Goal: Information Seeking & Learning: Check status

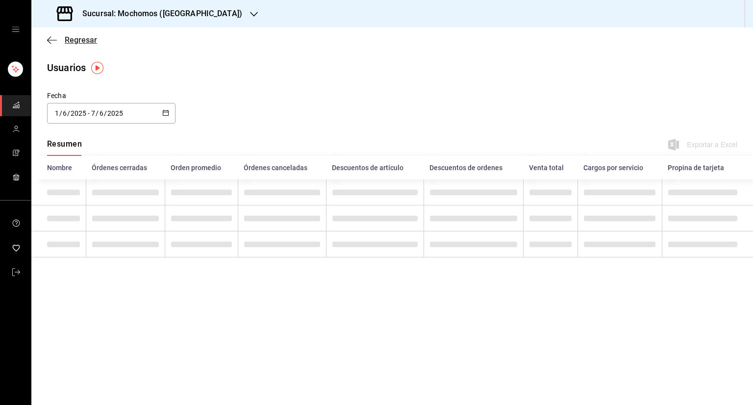
click at [59, 36] on span "Regresar" at bounding box center [72, 39] width 50 height 9
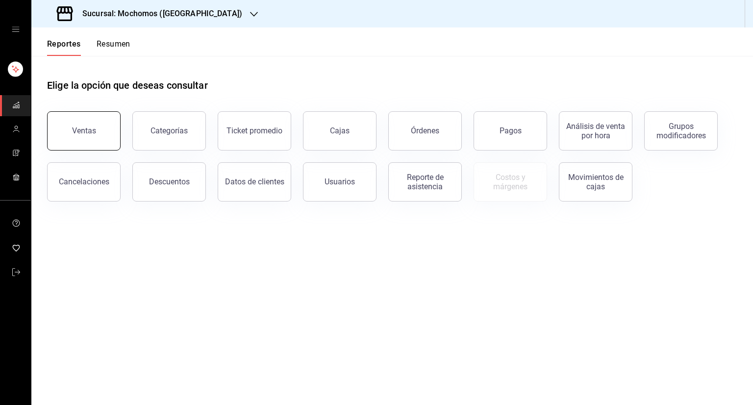
click at [94, 128] on div "Ventas" at bounding box center [84, 130] width 24 height 9
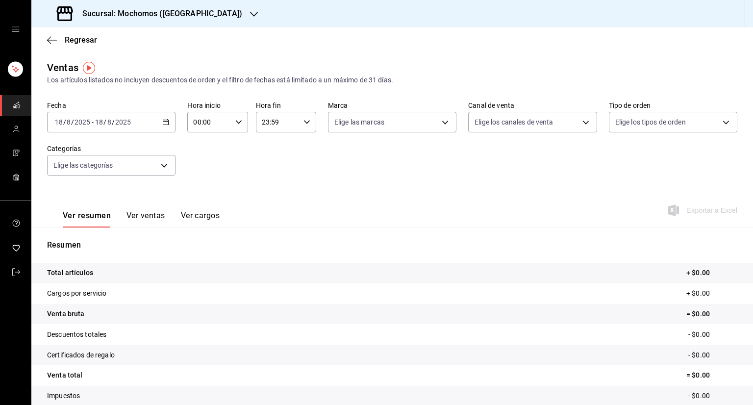
click at [171, 120] on div "[DATE] [DATE] - [DATE] [DATE]" at bounding box center [111, 122] width 128 height 21
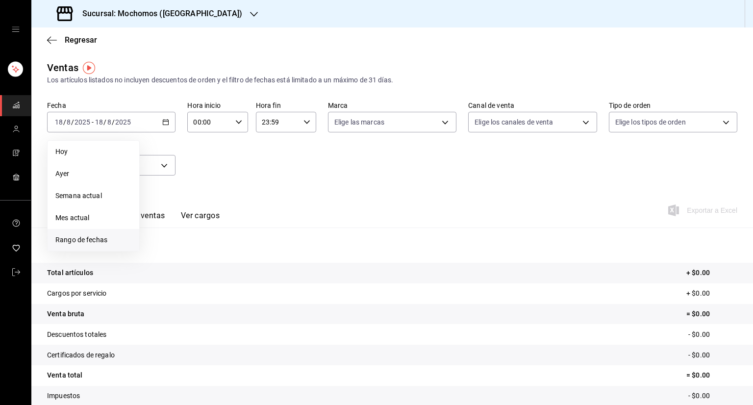
click at [109, 232] on li "Rango de fechas" at bounding box center [94, 240] width 92 height 22
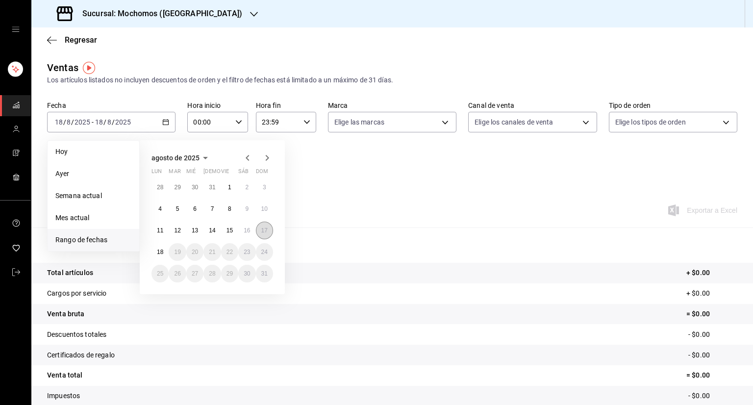
click at [259, 233] on button "17" at bounding box center [264, 230] width 17 height 18
click at [162, 248] on abbr "18" at bounding box center [160, 251] width 6 height 7
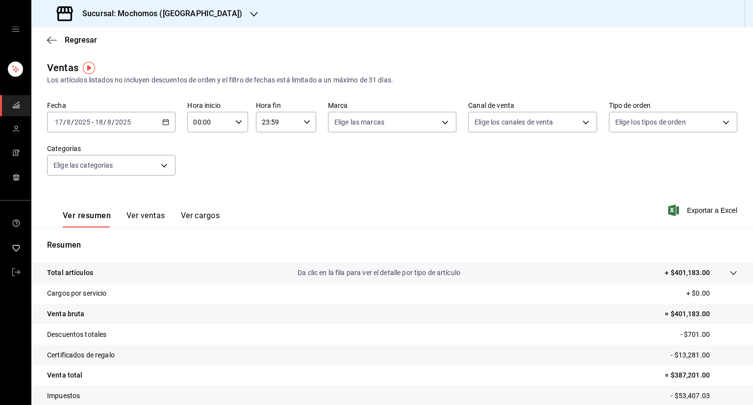
click at [699, 218] on div "Ver resumen Ver ventas Ver cargos Exportar a Excel" at bounding box center [391, 207] width 721 height 40
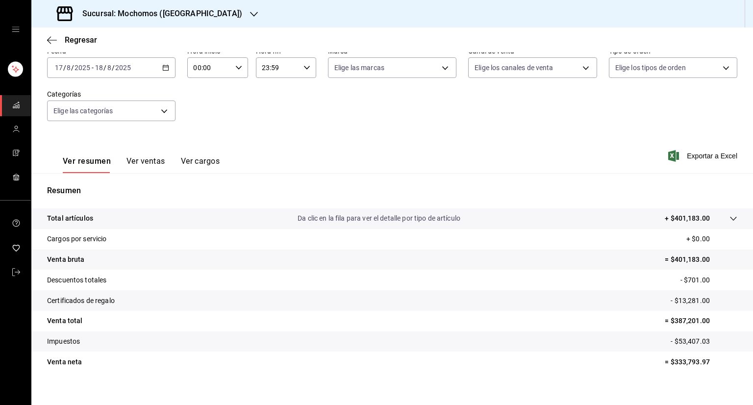
scroll to position [56, 0]
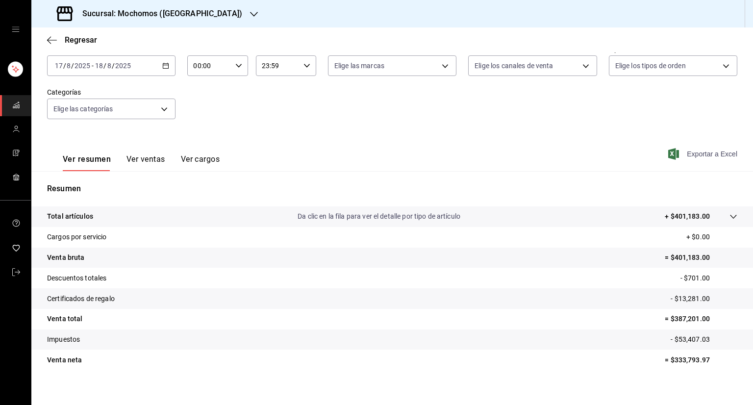
click at [686, 154] on span "Exportar a Excel" at bounding box center [703, 154] width 67 height 12
click at [127, 159] on button "Ver ventas" at bounding box center [145, 162] width 39 height 17
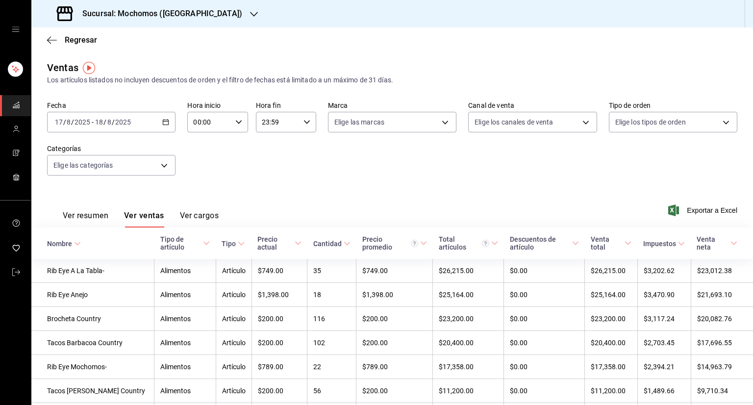
click at [214, 214] on button "Ver cargos" at bounding box center [199, 219] width 39 height 17
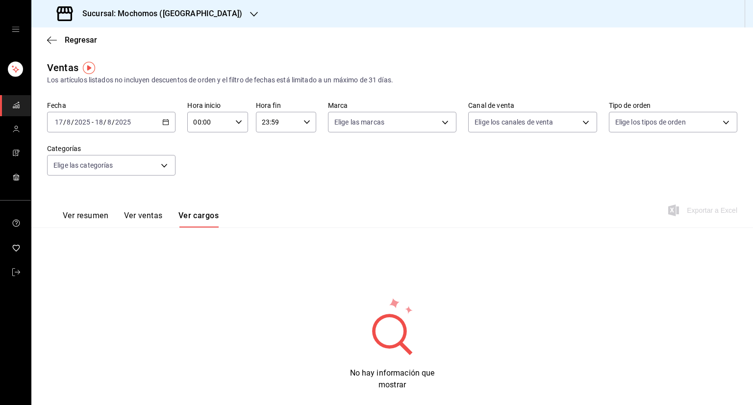
click at [92, 212] on button "Ver resumen" at bounding box center [86, 219] width 46 height 17
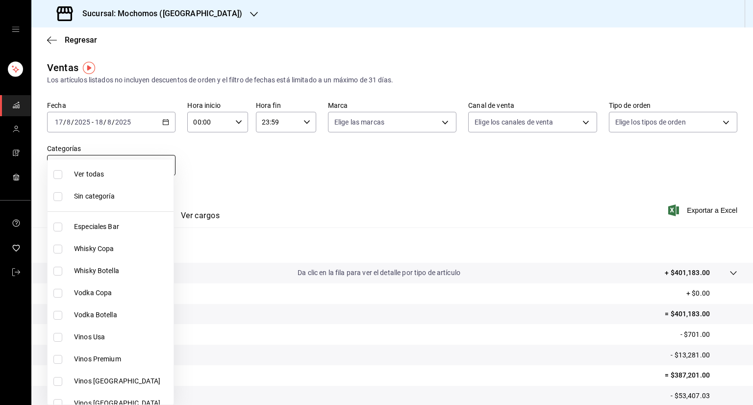
click at [162, 167] on body "Sucursal: Mochomos (Torreon) Regresar Ventas Los artículos listados no incluyen…" at bounding box center [376, 202] width 753 height 405
click at [247, 163] on div at bounding box center [376, 202] width 753 height 405
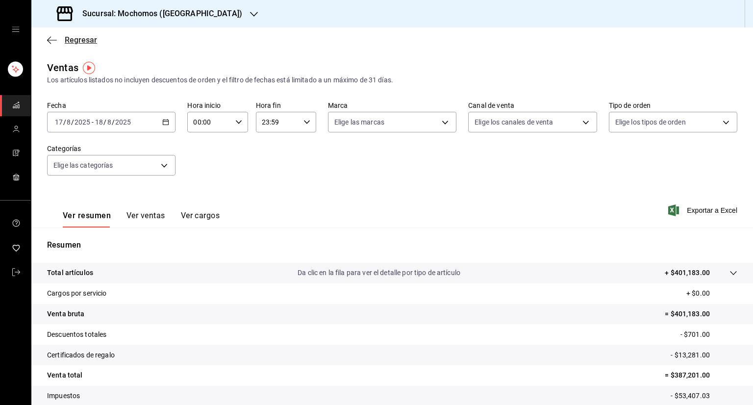
click at [56, 43] on icon "button" at bounding box center [52, 40] width 10 height 9
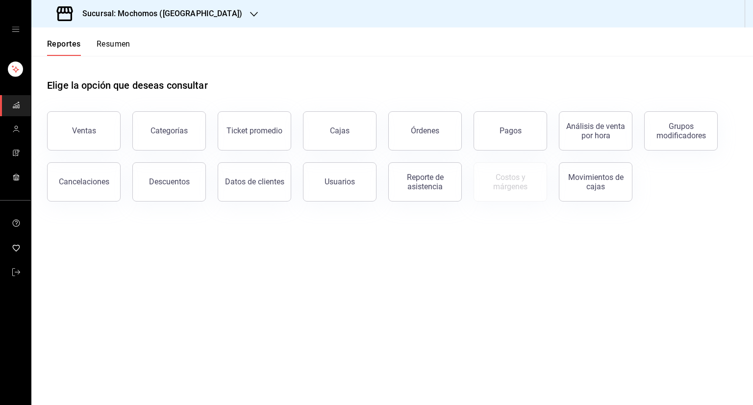
click at [380, 144] on div "Órdenes" at bounding box center [418, 124] width 85 height 51
click at [357, 139] on button "Cajas" at bounding box center [340, 130] width 74 height 39
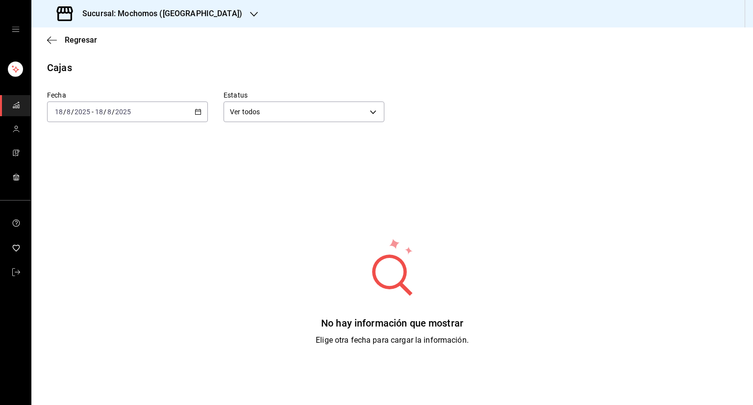
click at [196, 110] on icon "button" at bounding box center [198, 111] width 7 height 7
click at [98, 249] on span "Rango de fechas" at bounding box center [93, 251] width 76 height 10
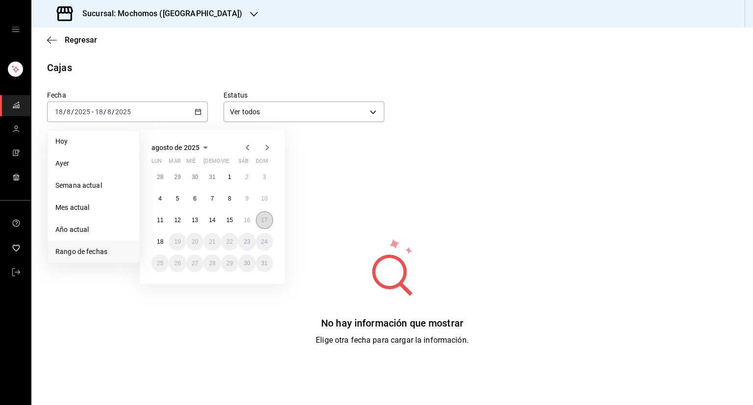
click at [267, 220] on abbr "17" at bounding box center [264, 220] width 6 height 7
click at [161, 238] on abbr "18" at bounding box center [160, 241] width 6 height 7
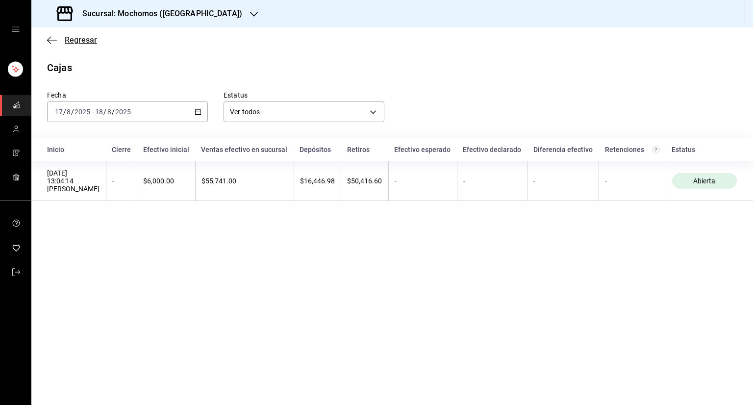
click at [57, 38] on span "Regresar" at bounding box center [72, 39] width 50 height 9
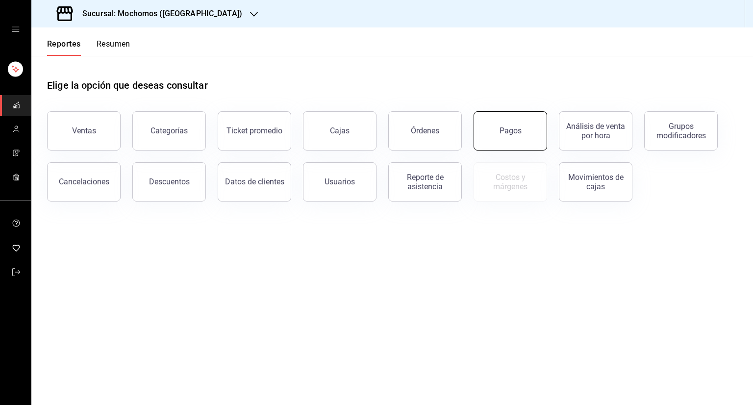
click at [521, 142] on button "Pagos" at bounding box center [510, 130] width 74 height 39
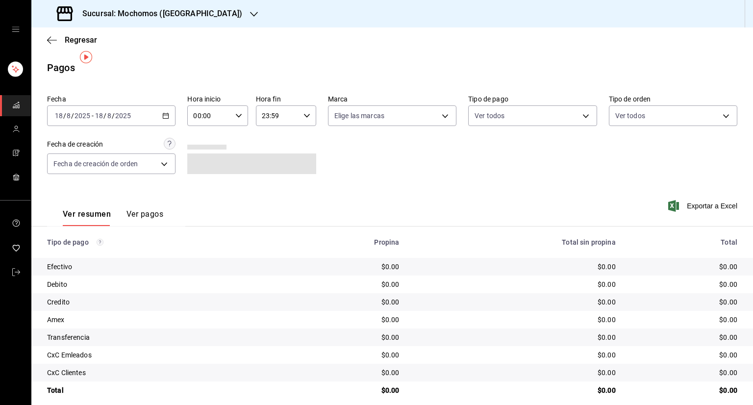
scroll to position [10, 0]
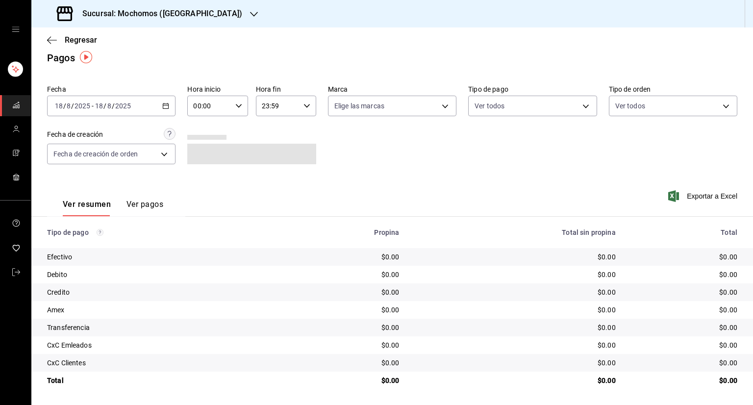
click at [169, 104] on div "[DATE] [DATE] - [DATE] [DATE]" at bounding box center [111, 106] width 128 height 21
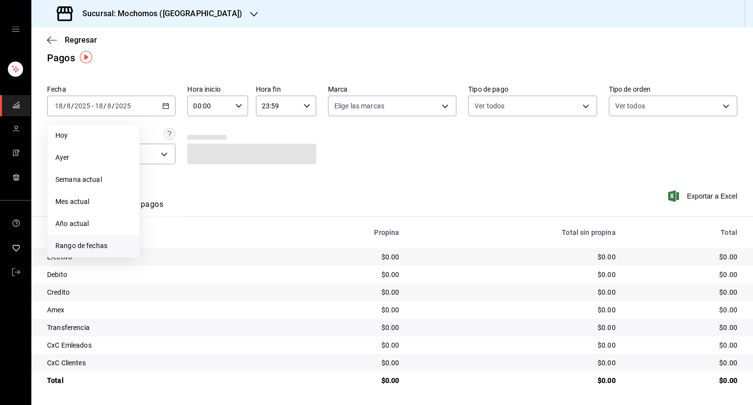
click at [100, 247] on span "Rango de fechas" at bounding box center [93, 246] width 76 height 10
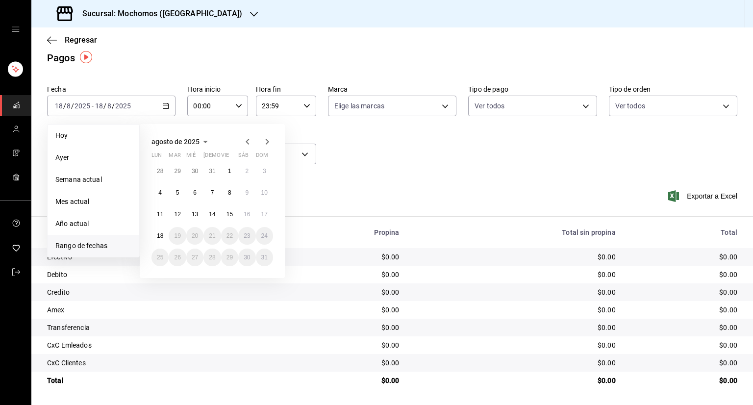
click at [258, 209] on button "17" at bounding box center [264, 214] width 17 height 18
click at [156, 238] on button "18" at bounding box center [159, 236] width 17 height 18
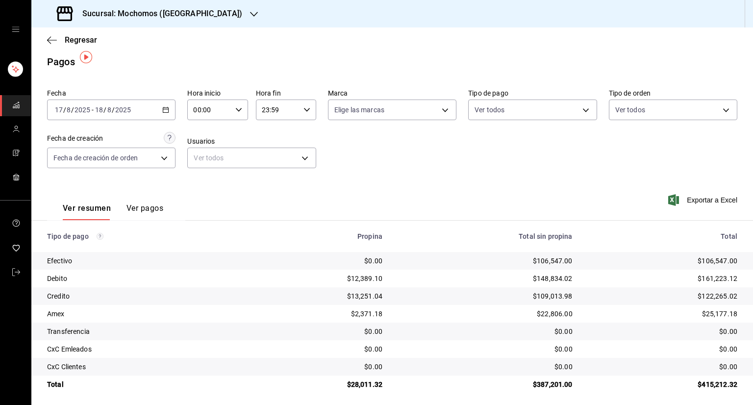
scroll to position [10, 0]
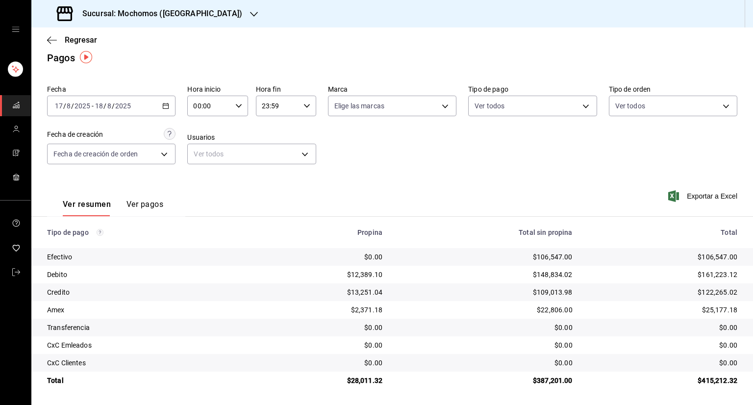
click at [135, 206] on button "Ver pagos" at bounding box center [144, 207] width 37 height 17
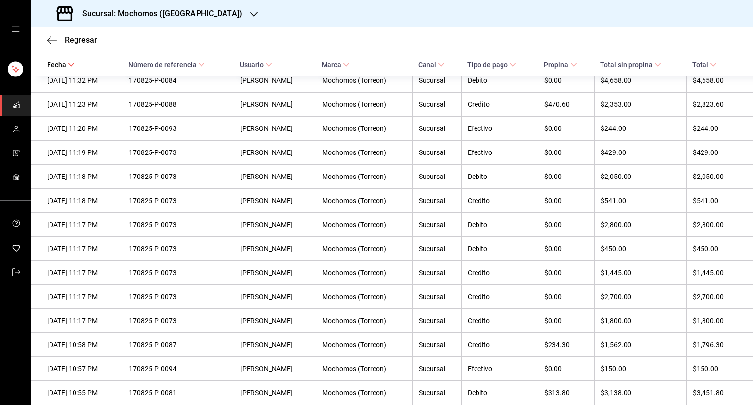
scroll to position [88, 0]
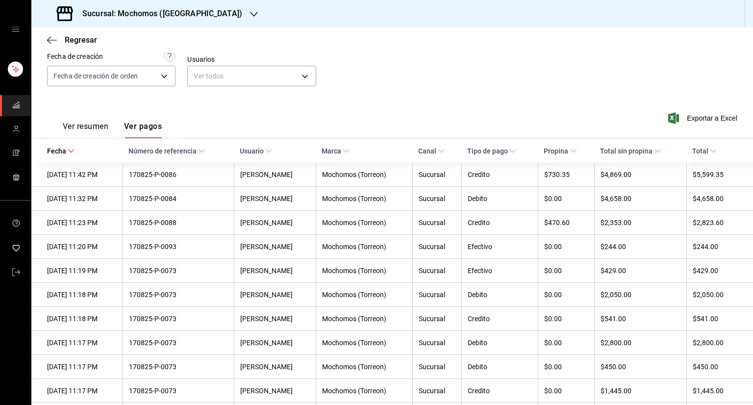
click at [94, 134] on button "Ver resumen" at bounding box center [86, 130] width 46 height 17
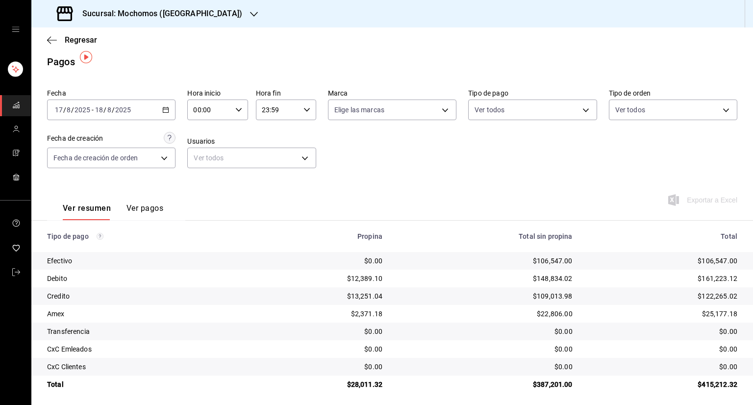
scroll to position [10, 0]
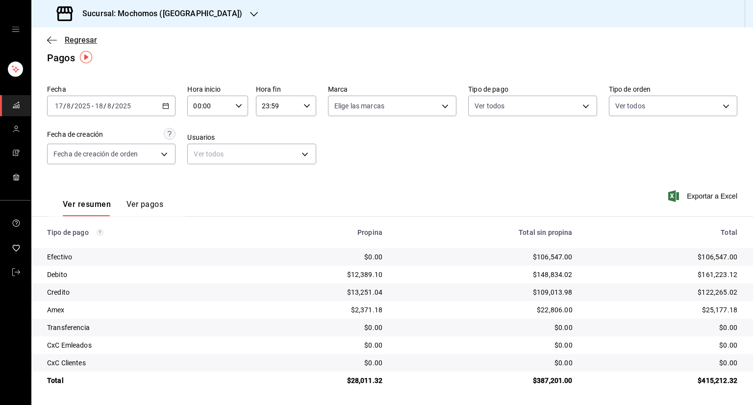
click at [58, 40] on span "Regresar" at bounding box center [72, 39] width 50 height 9
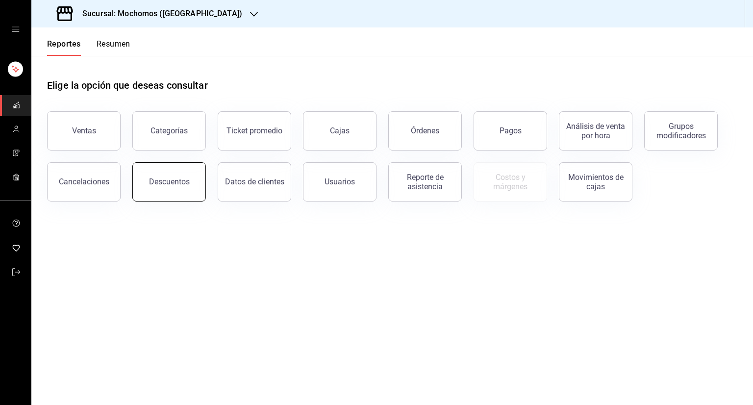
drag, startPoint x: 214, startPoint y: 171, endPoint x: 186, endPoint y: 175, distance: 28.8
click at [186, 175] on div "Ventas Categorías Ticket promedio Cajas Órdenes Pagos Análisis de venta por hor…" at bounding box center [386, 150] width 702 height 102
click at [186, 175] on button "Descuentos" at bounding box center [169, 181] width 74 height 39
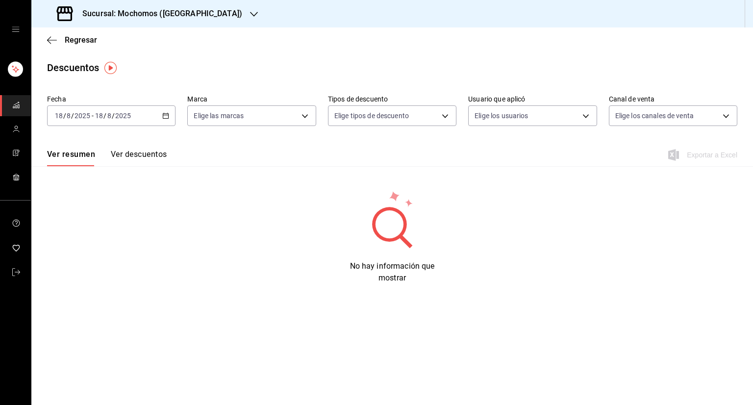
click at [170, 116] on div "[DATE] [DATE] - [DATE] [DATE]" at bounding box center [111, 115] width 128 height 21
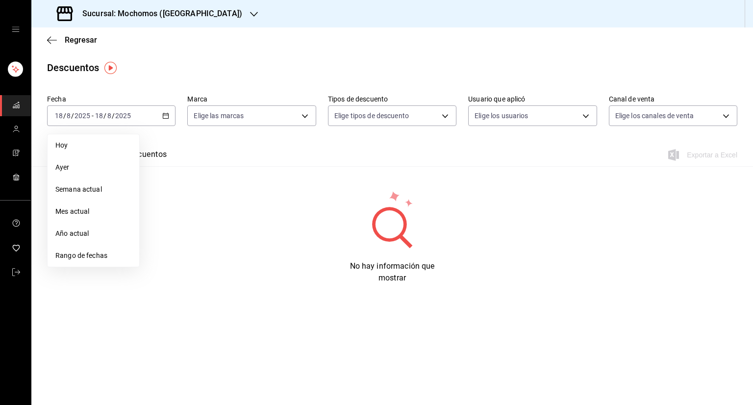
click at [103, 257] on span "Rango de fechas" at bounding box center [93, 255] width 76 height 10
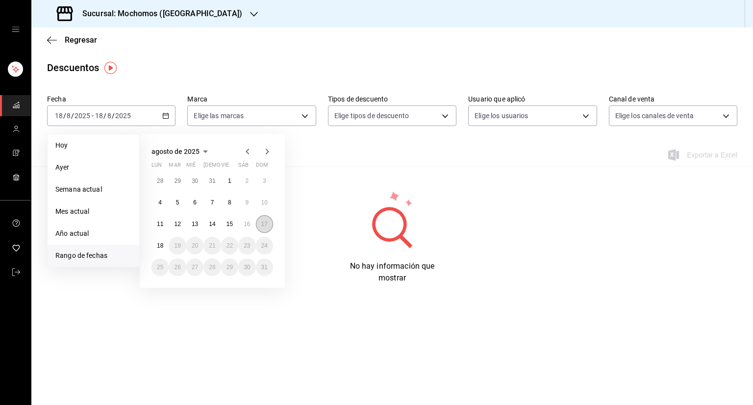
click at [261, 228] on button "17" at bounding box center [264, 224] width 17 height 18
click at [153, 246] on button "18" at bounding box center [159, 246] width 17 height 18
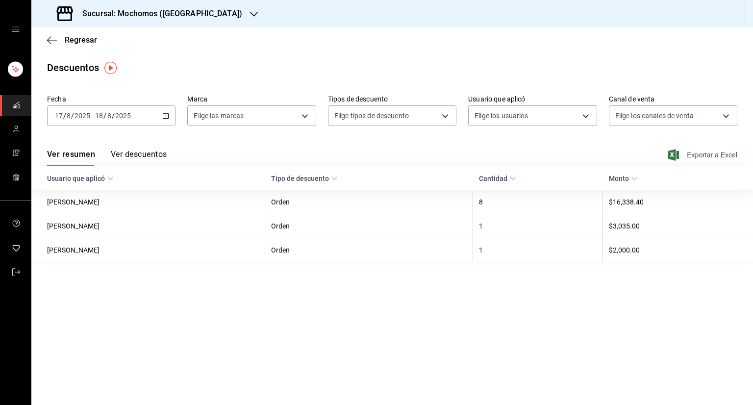
click at [672, 158] on icon "button" at bounding box center [673, 155] width 11 height 12
drag, startPoint x: 49, startPoint y: 50, endPoint x: 53, endPoint y: 38, distance: 12.9
click at [53, 38] on div "Regresar" at bounding box center [391, 39] width 721 height 25
click at [53, 38] on icon "button" at bounding box center [52, 40] width 10 height 9
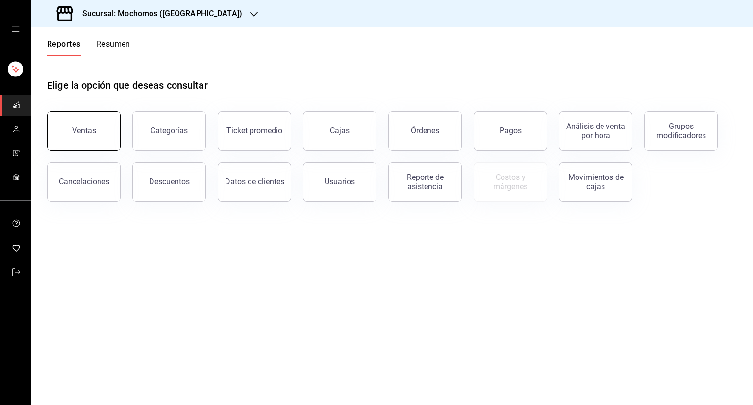
click at [100, 136] on button "Ventas" at bounding box center [84, 130] width 74 height 39
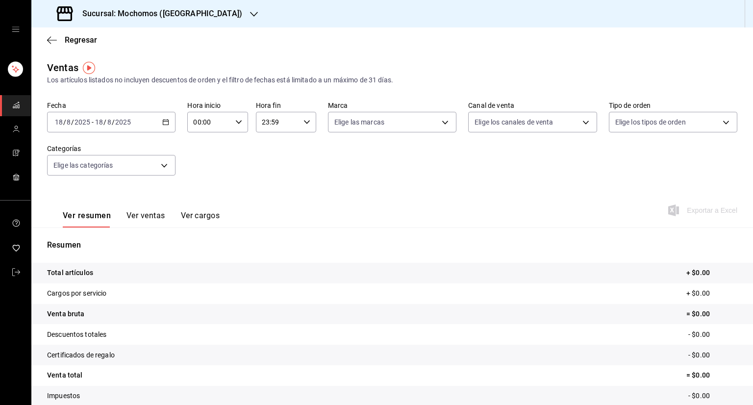
click at [165, 123] on icon "button" at bounding box center [165, 122] width 7 height 7
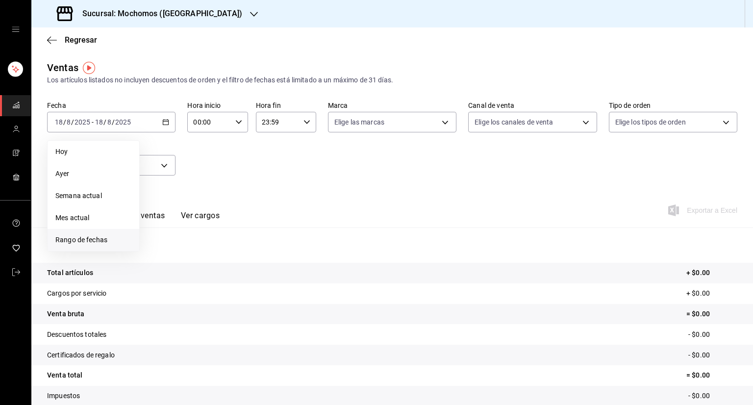
click at [86, 232] on li "Rango de fechas" at bounding box center [94, 240] width 92 height 22
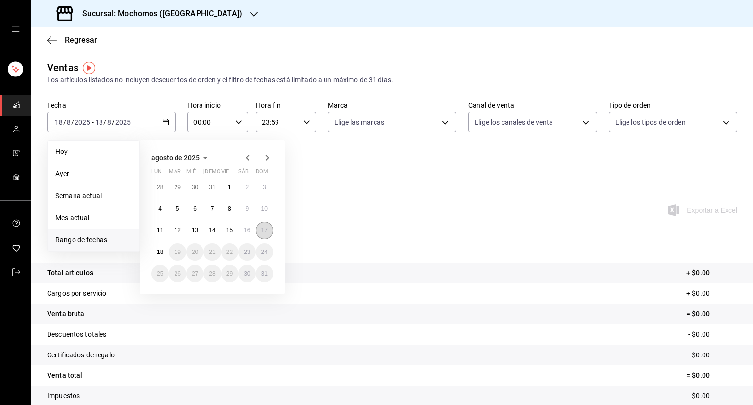
click at [267, 230] on abbr "17" at bounding box center [264, 230] width 6 height 7
click at [160, 248] on abbr "18" at bounding box center [160, 251] width 6 height 7
